Goal: Browse casually: Explore the website without a specific task or goal

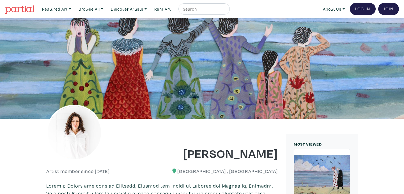
click at [79, 118] on img at bounding box center [74, 133] width 56 height 56
click at [85, 139] on img at bounding box center [74, 133] width 56 height 56
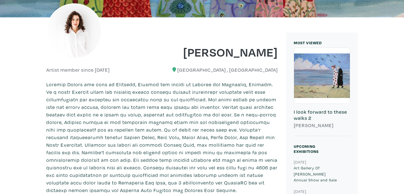
scroll to position [101, 0]
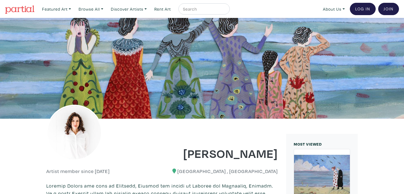
click at [386, 112] on div at bounding box center [202, 68] width 404 height 101
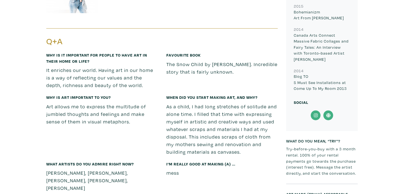
scroll to position [651, 0]
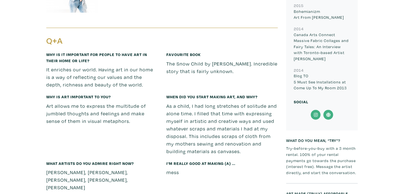
click at [318, 110] on icon at bounding box center [316, 115] width 13 height 10
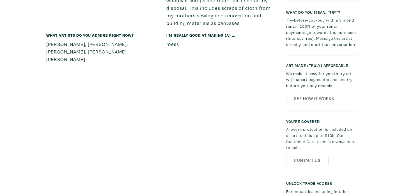
scroll to position [786, 0]
